Goal: Task Accomplishment & Management: Use online tool/utility

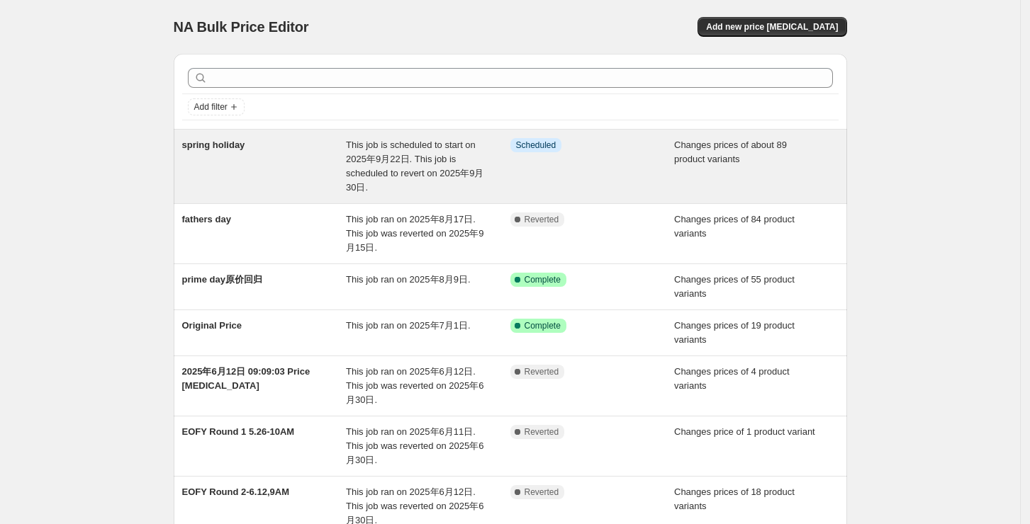
click at [253, 160] on div "spring holiday" at bounding box center [264, 166] width 164 height 57
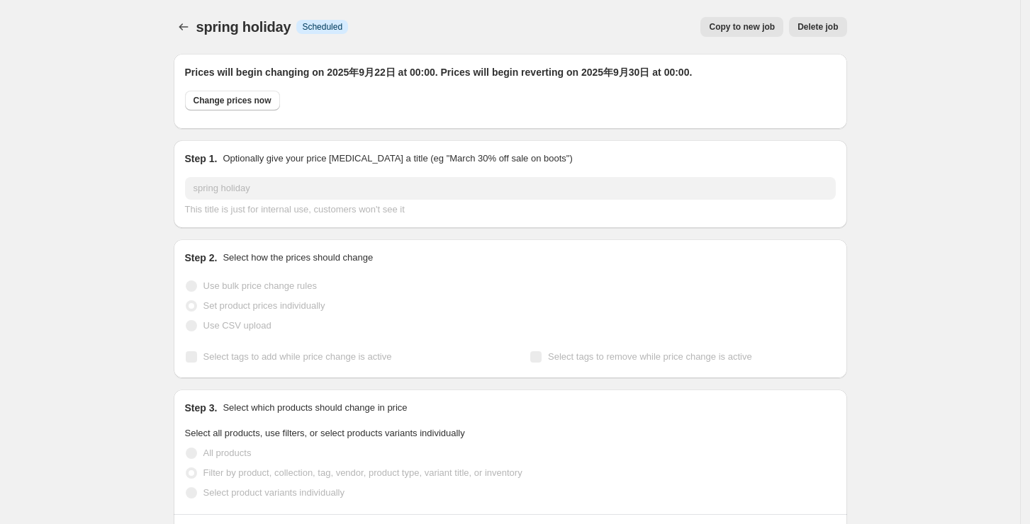
select select "collection"
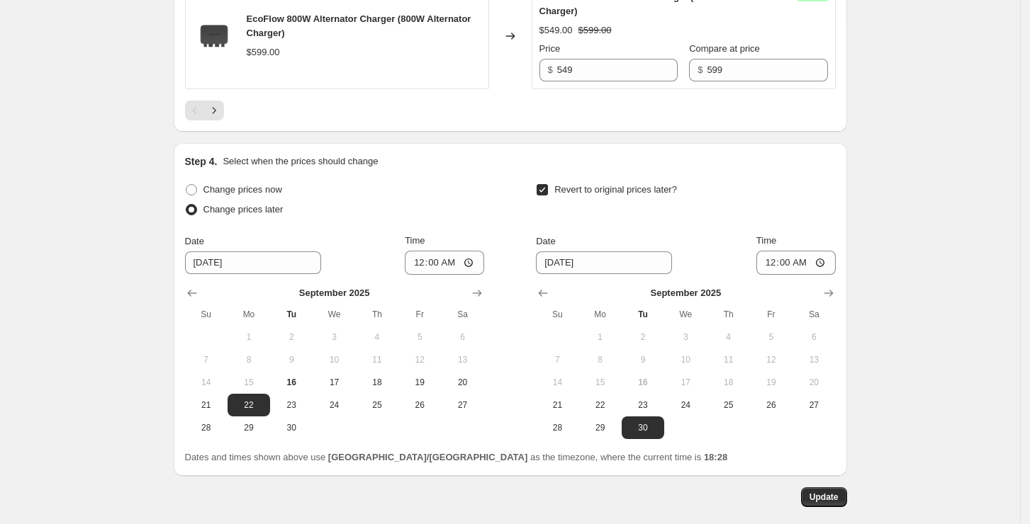
scroll to position [2956, 0]
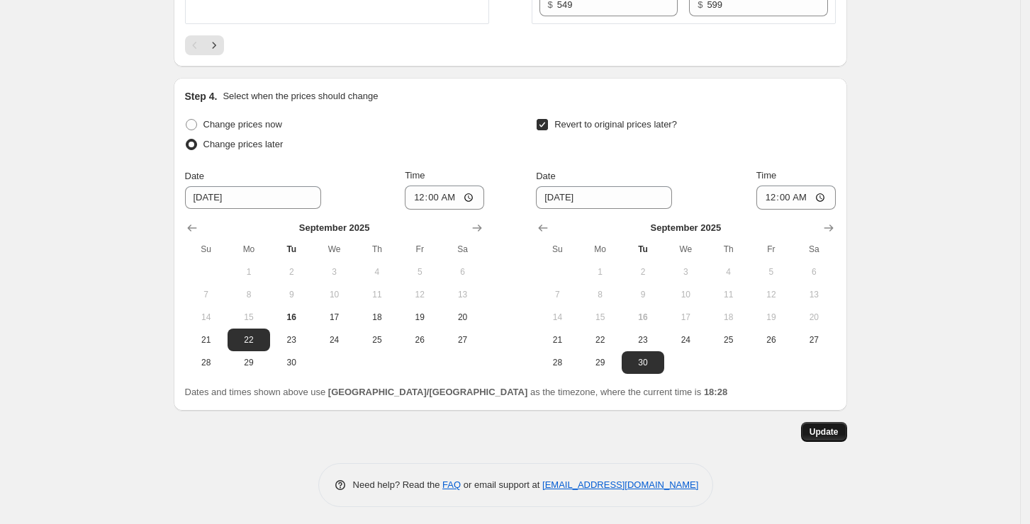
click at [819, 429] on span "Update" at bounding box center [823, 432] width 29 height 11
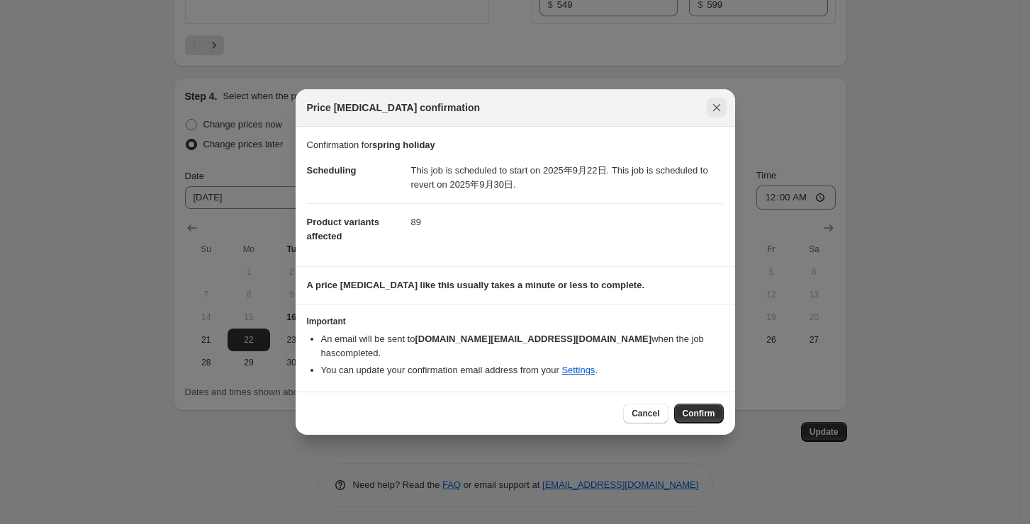
click at [719, 118] on button "Close" at bounding box center [717, 108] width 20 height 20
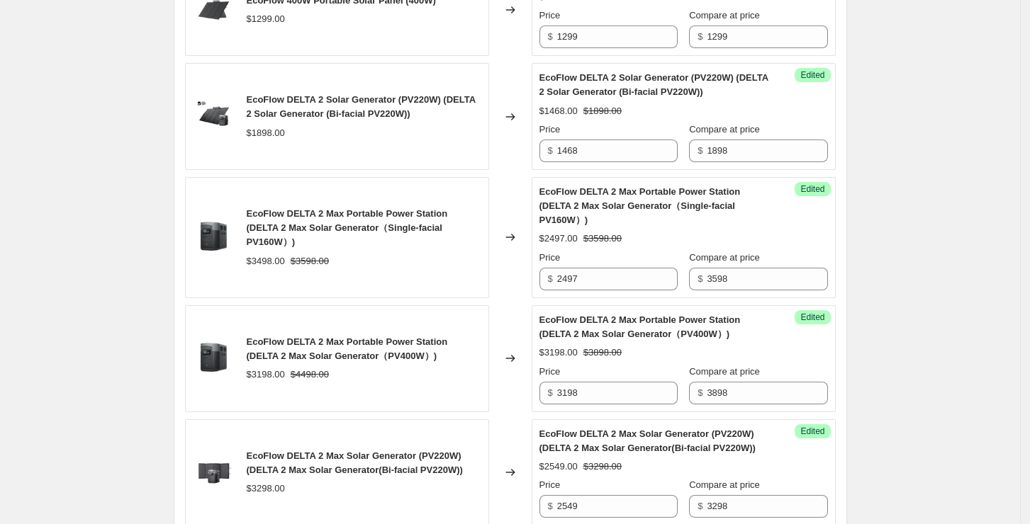
scroll to position [1823, 0]
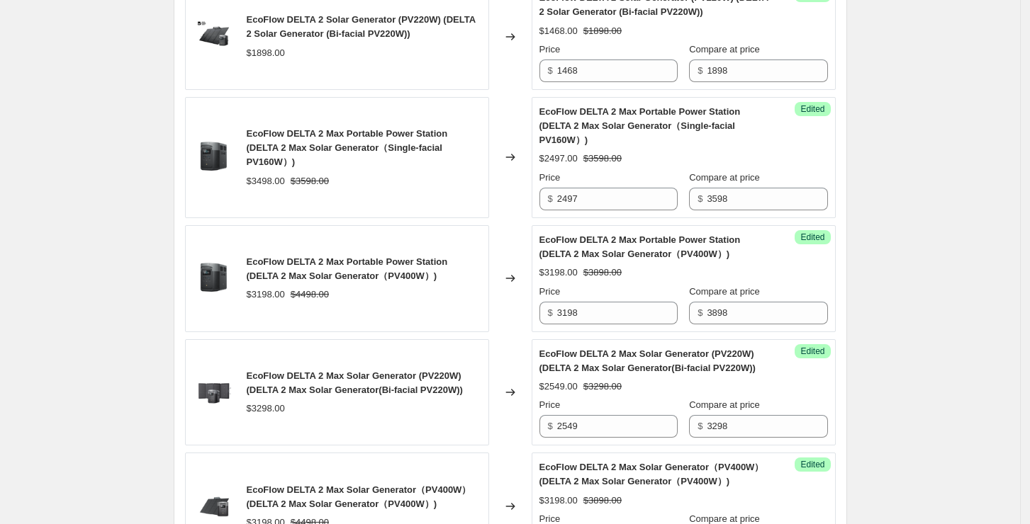
click at [334, 408] on div "EcoFlow DELTA 2 Max Solar Generator (PV220W) (DELTA 2 Max Solar Generator(Bi-fa…" at bounding box center [364, 392] width 235 height 47
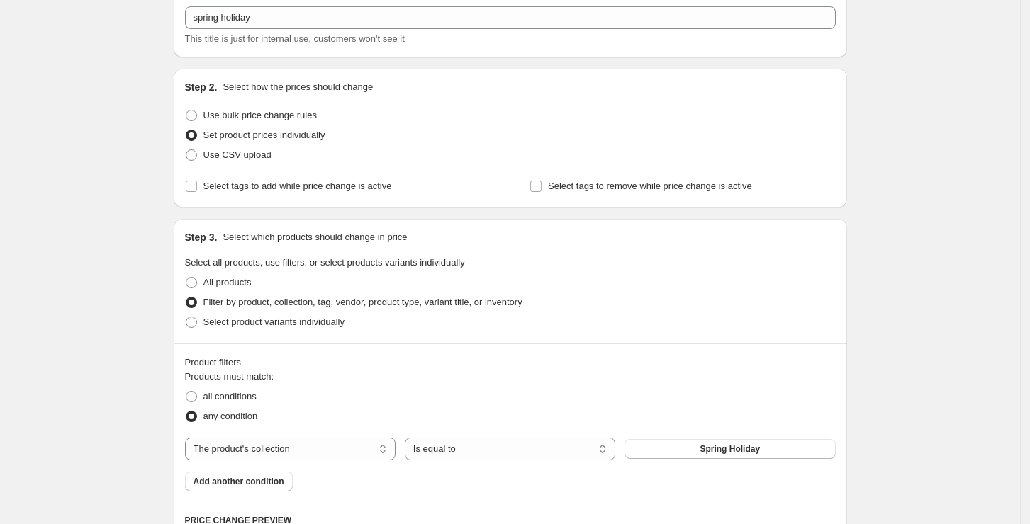
scroll to position [188, 0]
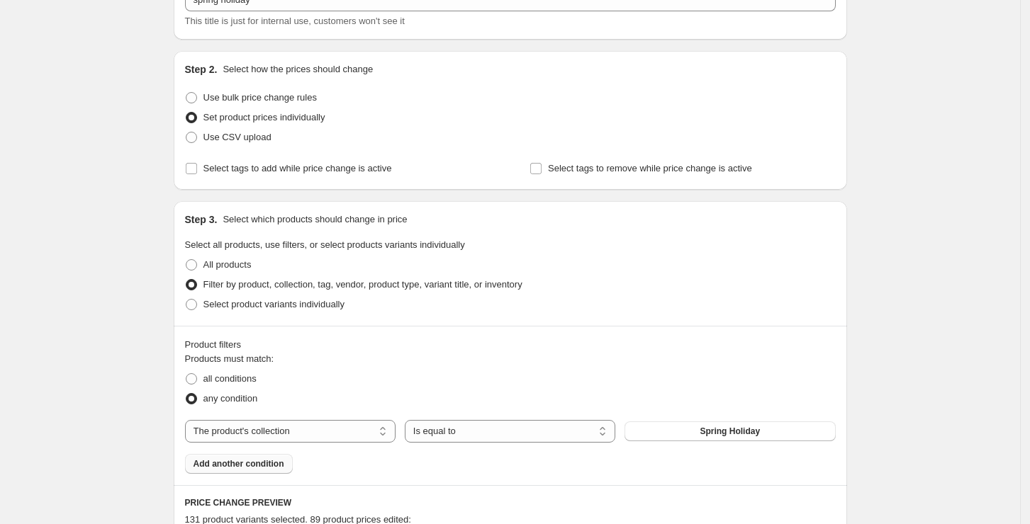
click at [257, 468] on span "Add another condition" at bounding box center [238, 463] width 91 height 11
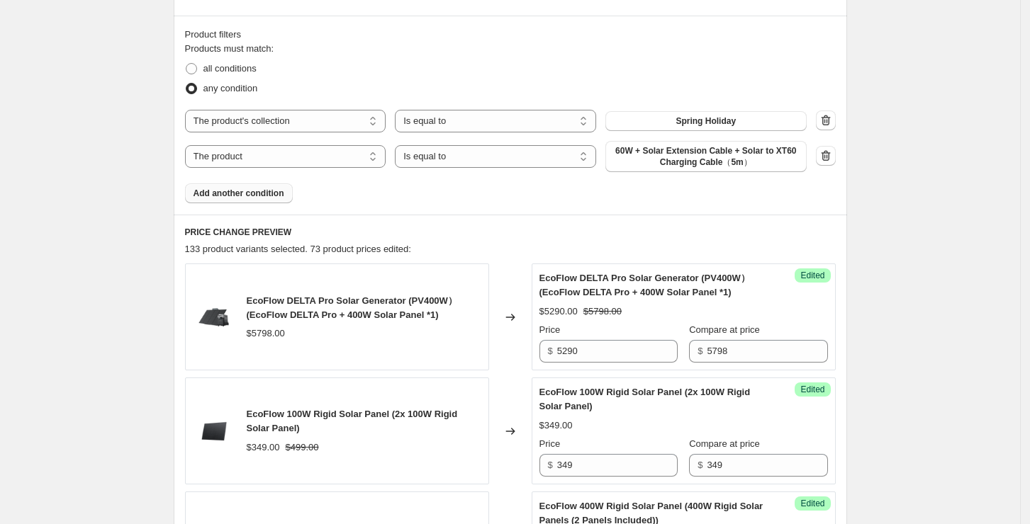
scroll to position [567, 0]
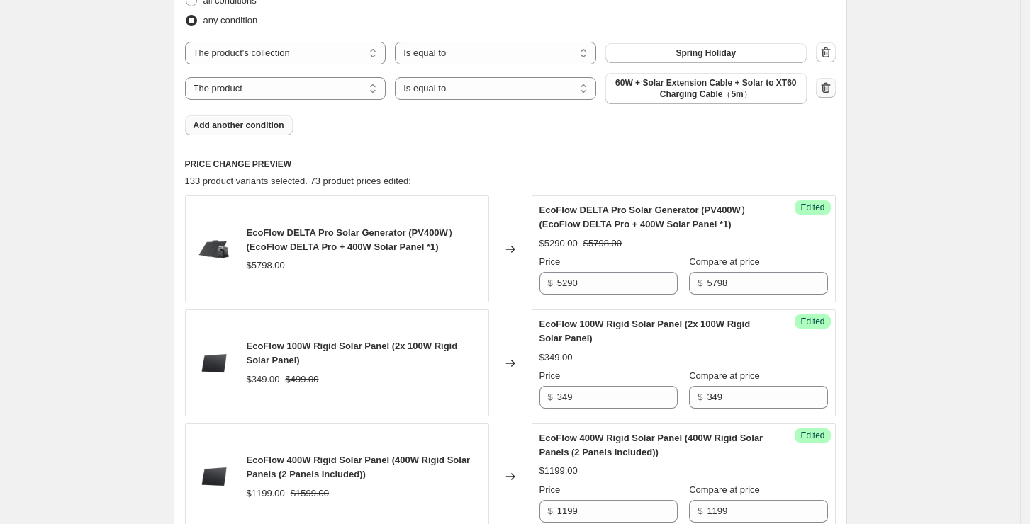
click at [828, 87] on icon "button" at bounding box center [825, 88] width 14 height 14
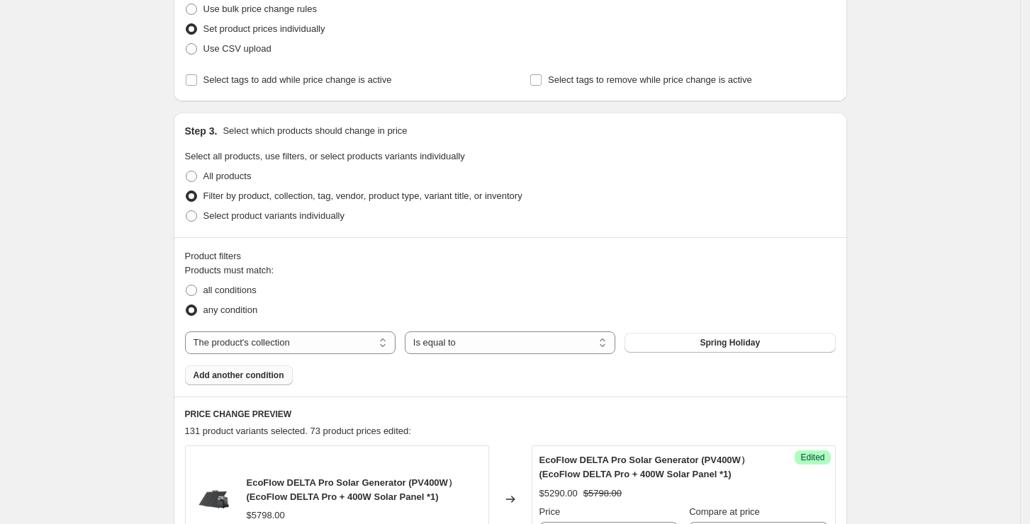
scroll to position [0, 0]
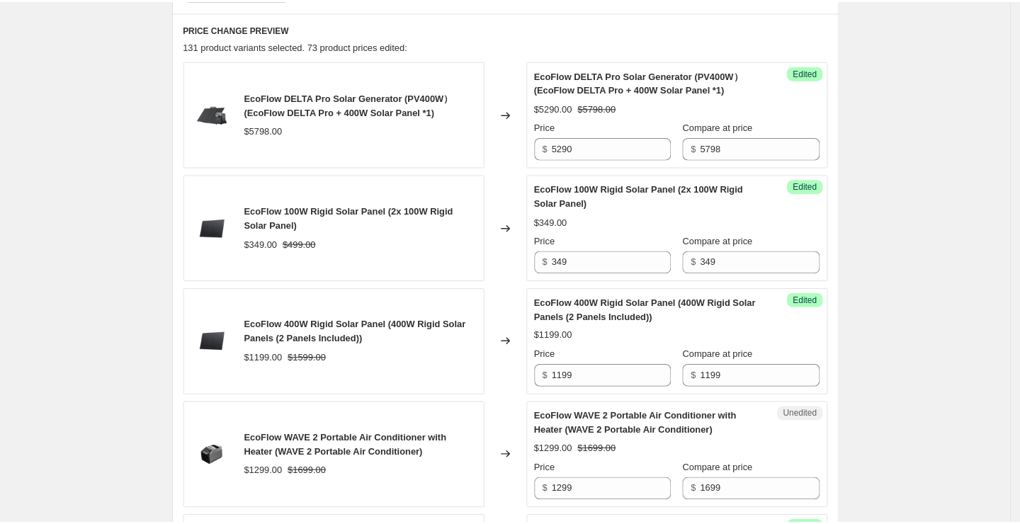
scroll to position [661, 0]
